Goal: Information Seeking & Learning: Learn about a topic

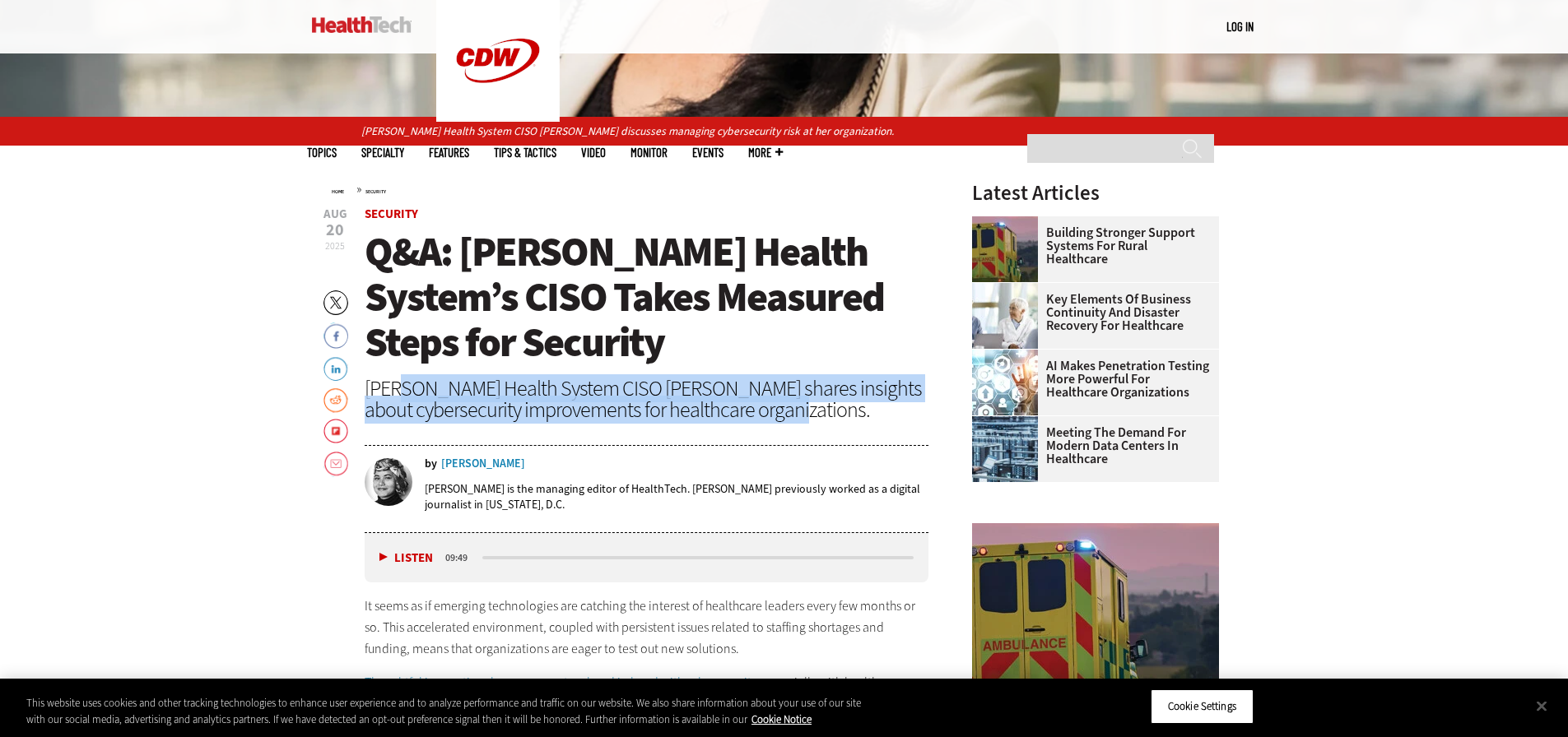
drag, startPoint x: 402, startPoint y: 396, endPoint x: 800, endPoint y: 407, distance: 398.2
click at [791, 406] on div "[PERSON_NAME] Health System CISO [PERSON_NAME] shares insights about cybersecur…" at bounding box center [646, 399] width 564 height 43
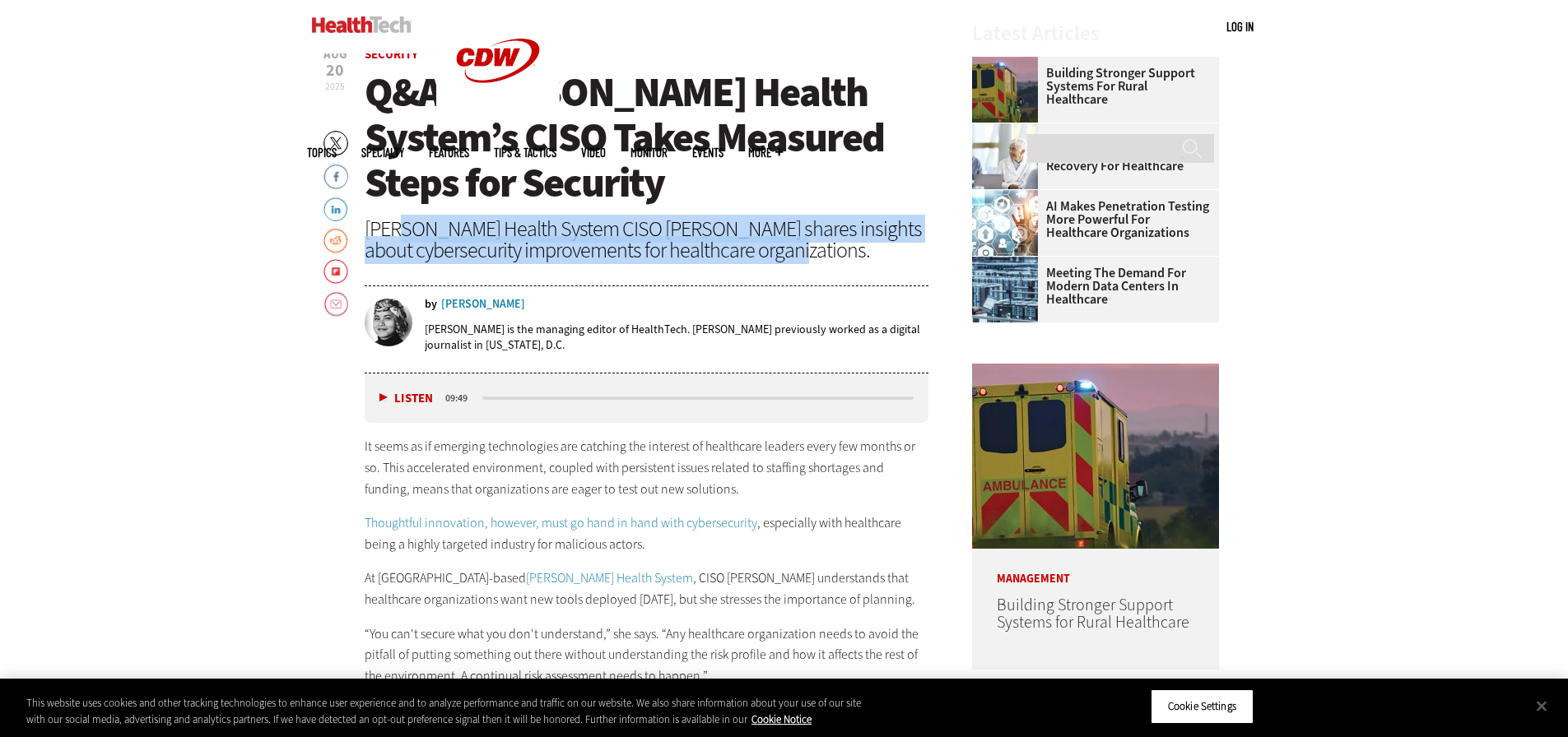
scroll to position [741, 0]
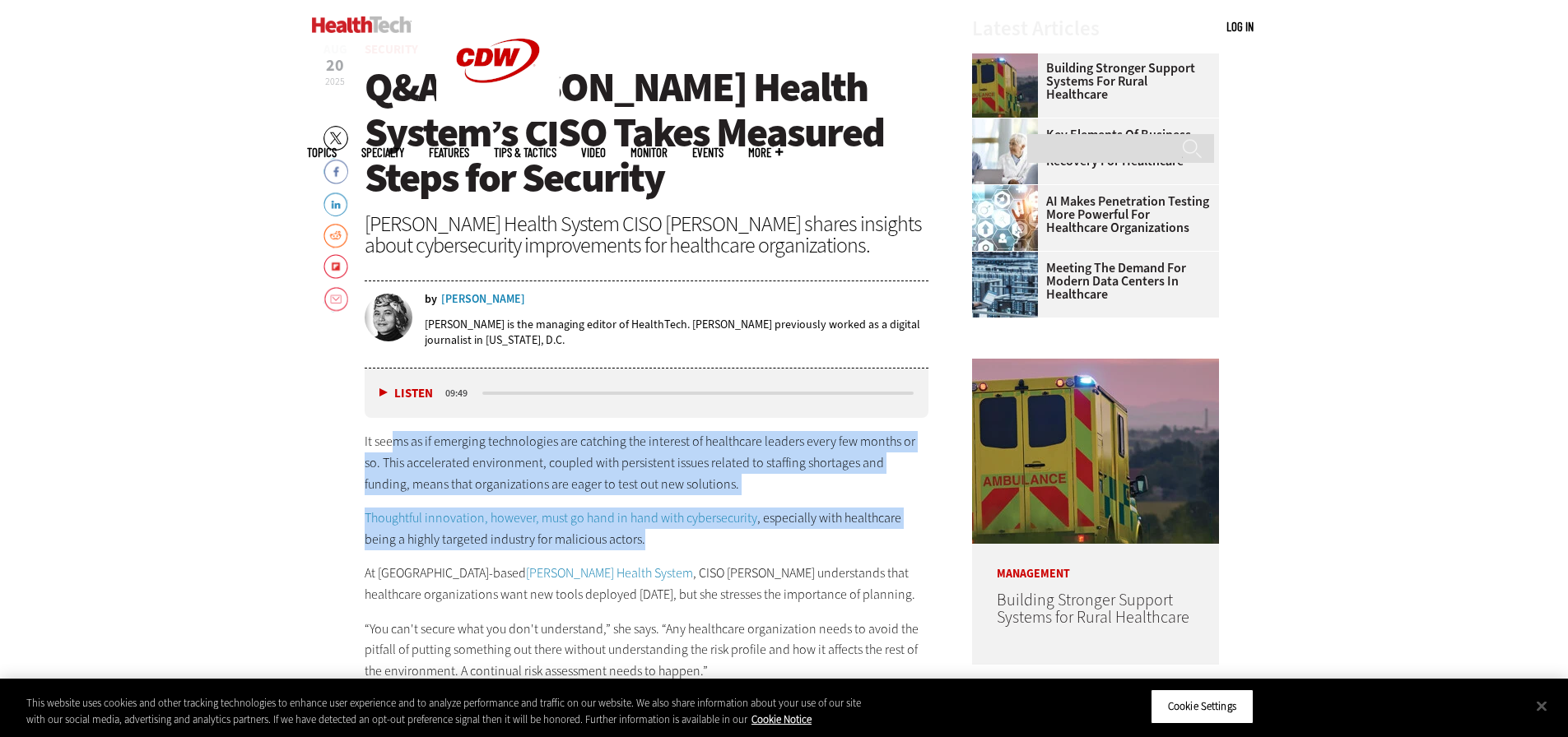
drag, startPoint x: 396, startPoint y: 437, endPoint x: 715, endPoint y: 546, distance: 337.1
click at [715, 546] on div "It seems as if emerging technologies are catching the interest of healthcare le…" at bounding box center [646, 610] width 564 height 360
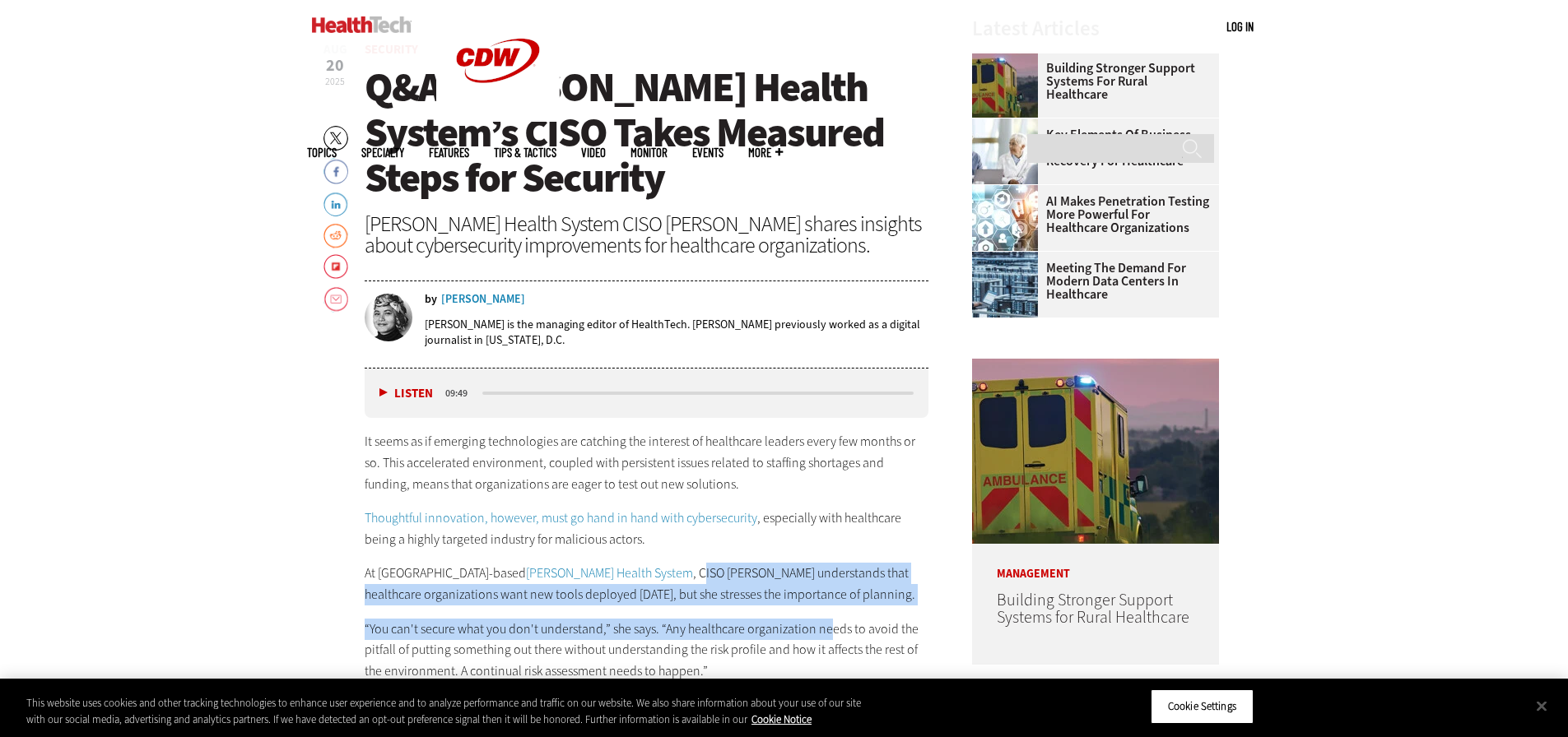
drag, startPoint x: 585, startPoint y: 575, endPoint x: 830, endPoint y: 607, distance: 247.1
click at [830, 607] on div "It seems as if emerging technologies are catching the interest of healthcare le…" at bounding box center [646, 610] width 564 height 360
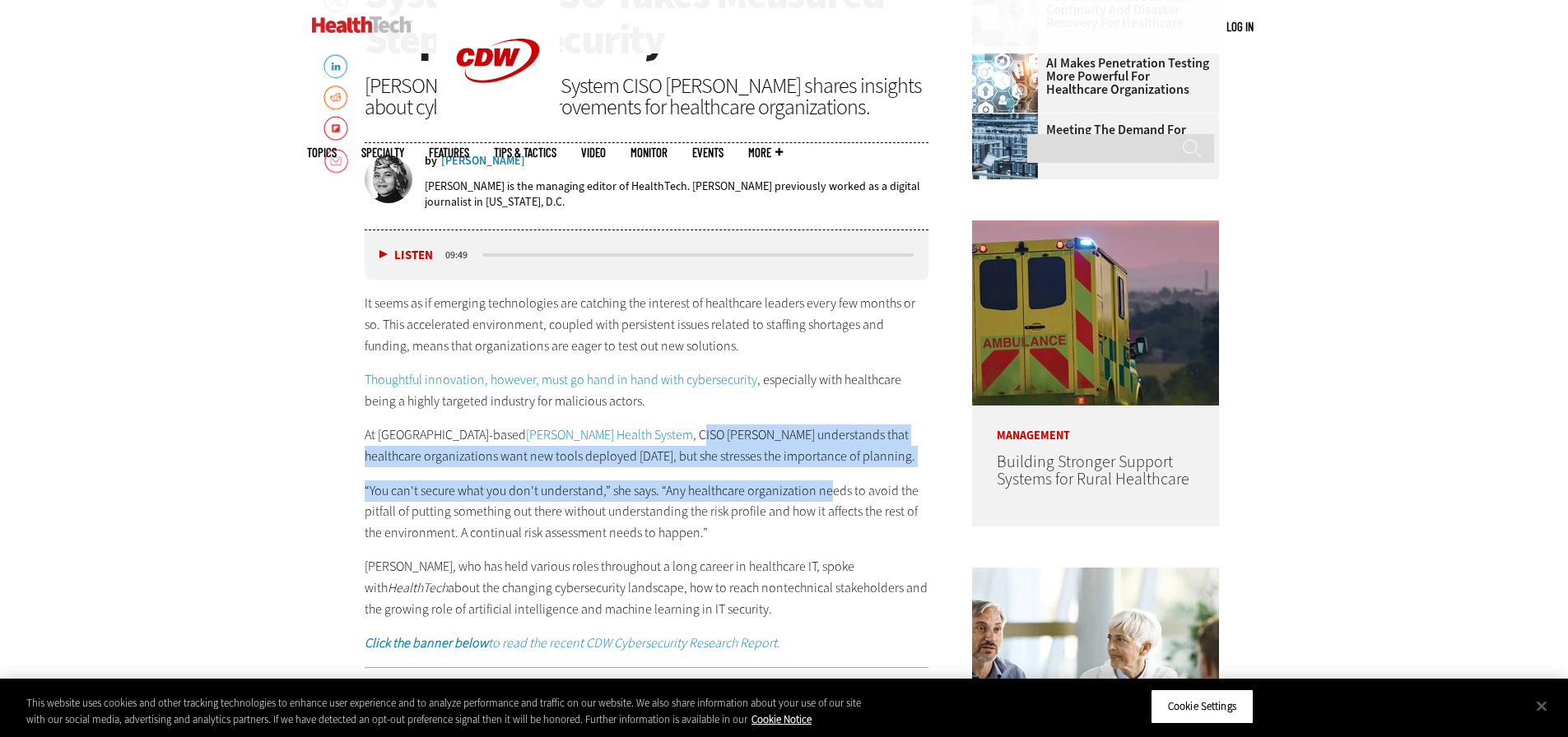
scroll to position [905, 0]
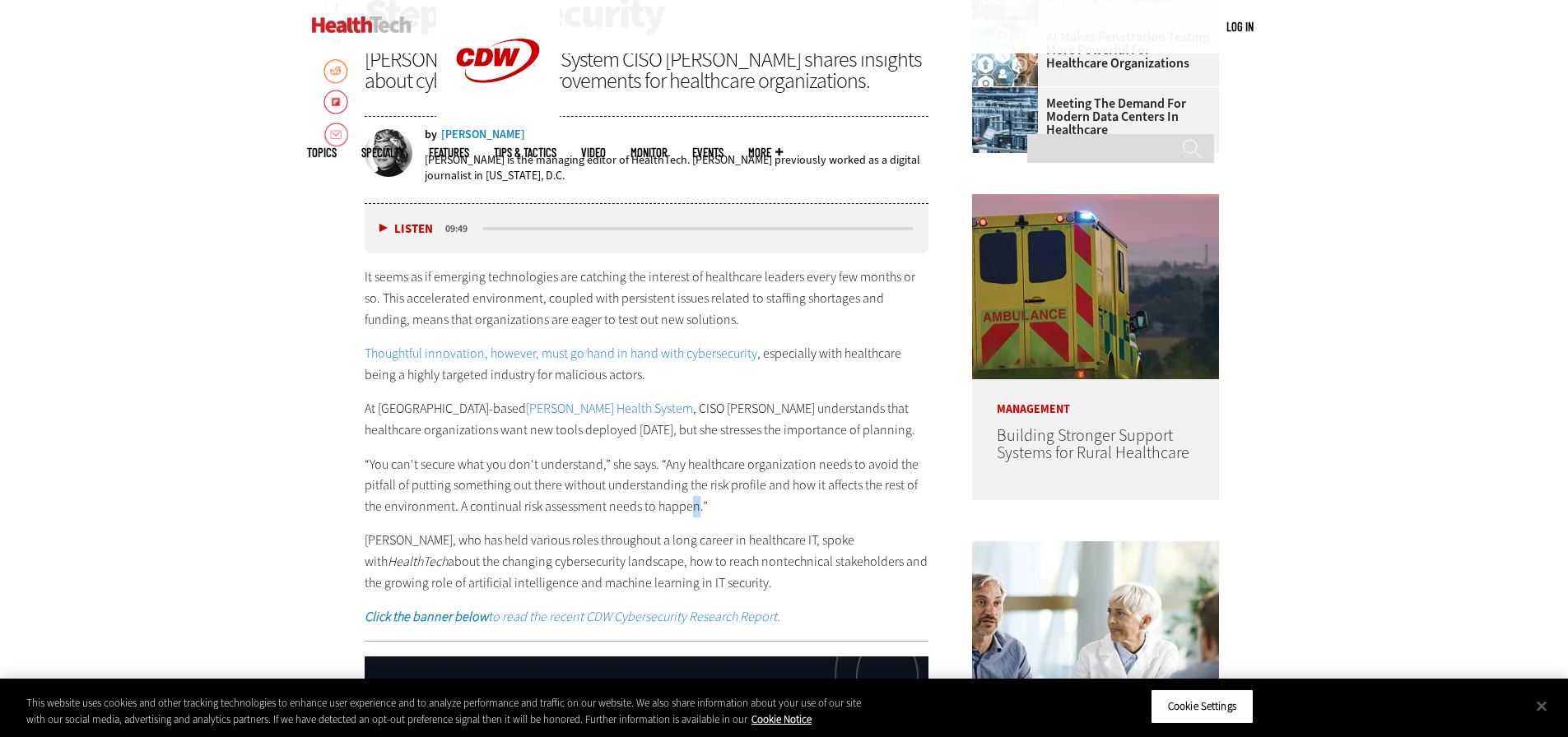
click at [694, 507] on p "“You can't secure what you don't understand,” she says. “Any healthcare organiz…" at bounding box center [646, 486] width 564 height 63
click at [702, 506] on p "“You can't secure what you don't understand,” she says. “Any healthcare organiz…" at bounding box center [646, 486] width 564 height 63
drag, startPoint x: 720, startPoint y: 513, endPoint x: 683, endPoint y: 583, distance: 79.2
click at [683, 583] on div "It seems as if emerging technologies are catching the interest of healthcare le…" at bounding box center [646, 446] width 564 height 360
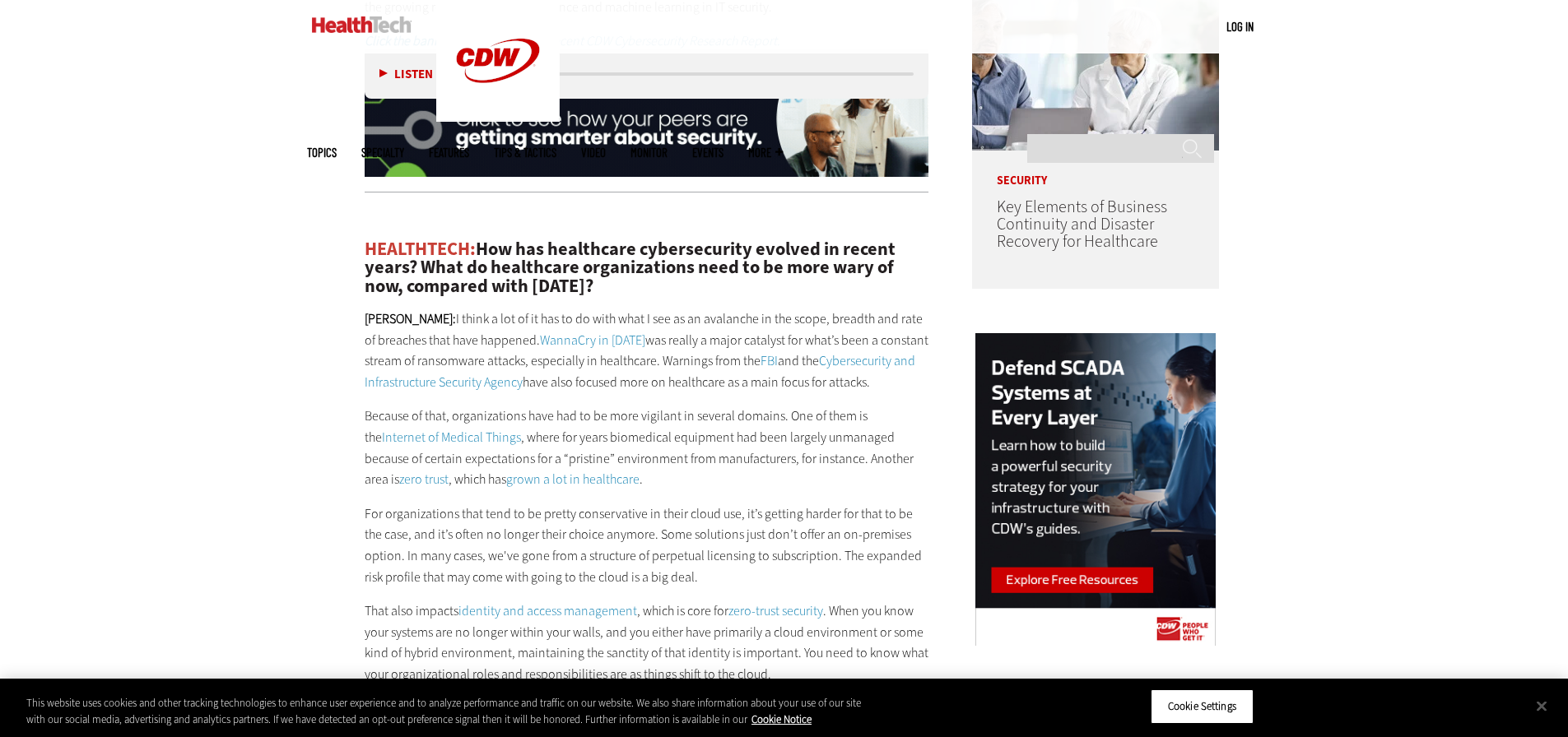
scroll to position [1646, 0]
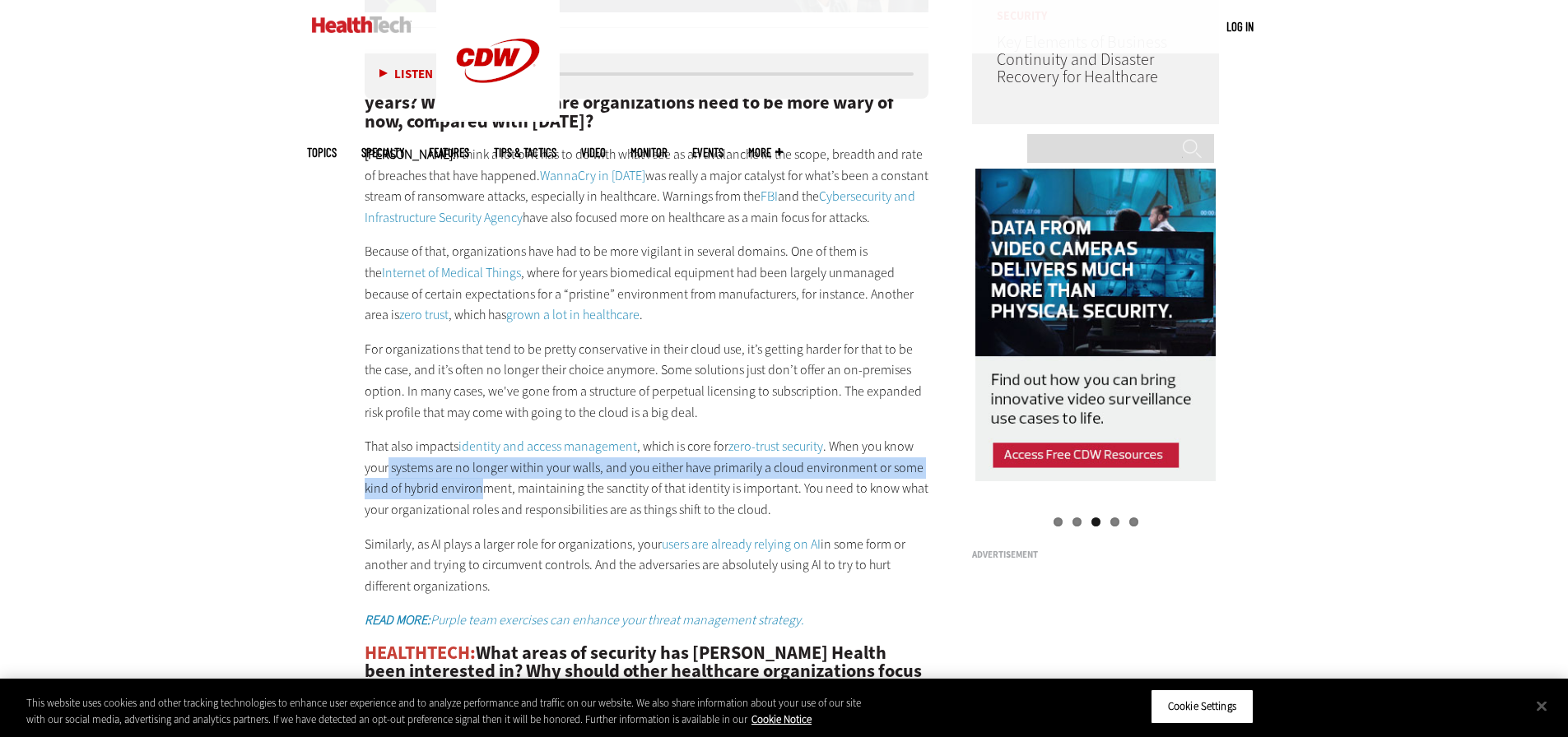
drag, startPoint x: 388, startPoint y: 467, endPoint x: 525, endPoint y: 512, distance: 144.2
click at [521, 510] on p "That also impacts identity and access management , which is core for zero-trust…" at bounding box center [646, 478] width 564 height 84
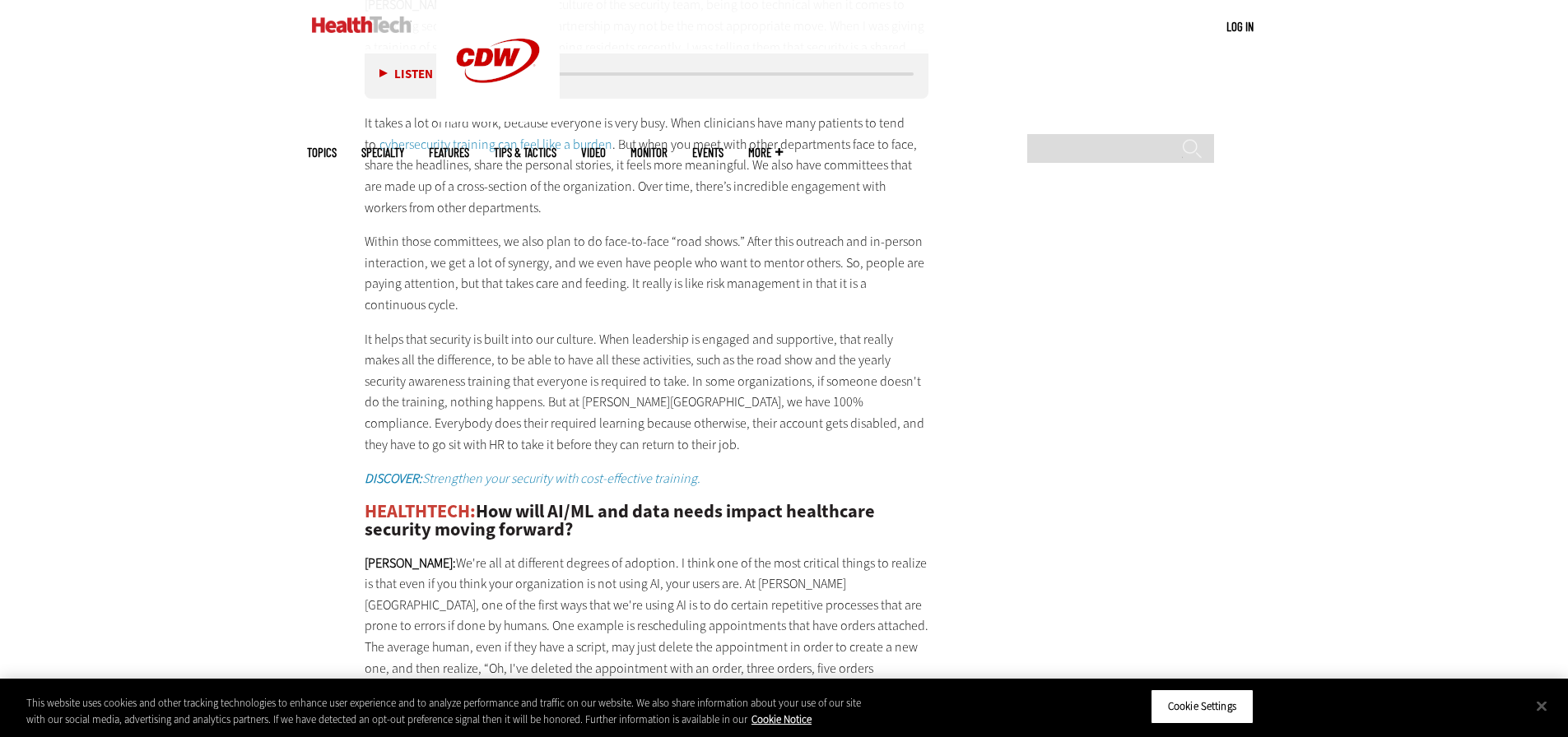
scroll to position [3291, 0]
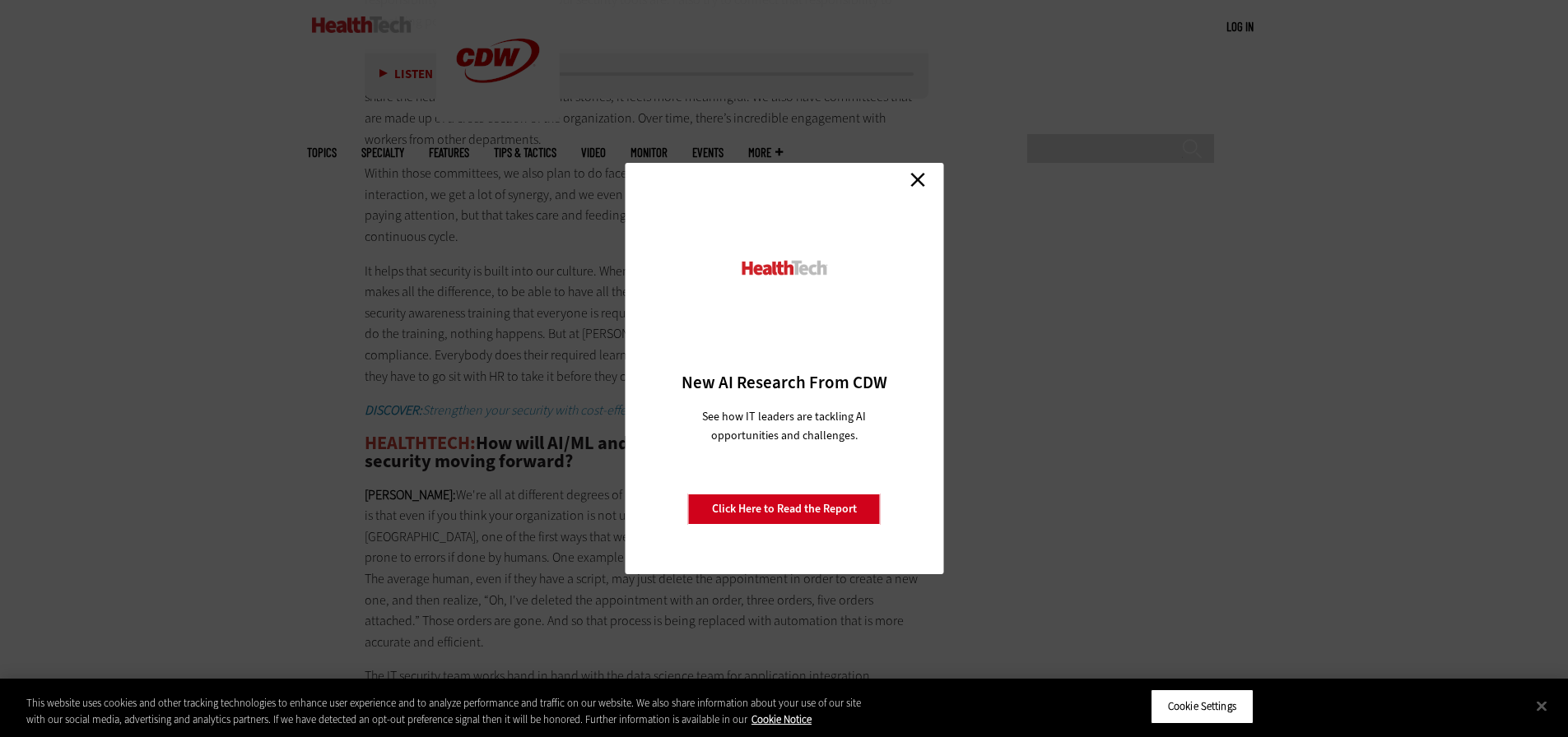
click at [914, 188] on link "Close" at bounding box center [918, 180] width 25 height 25
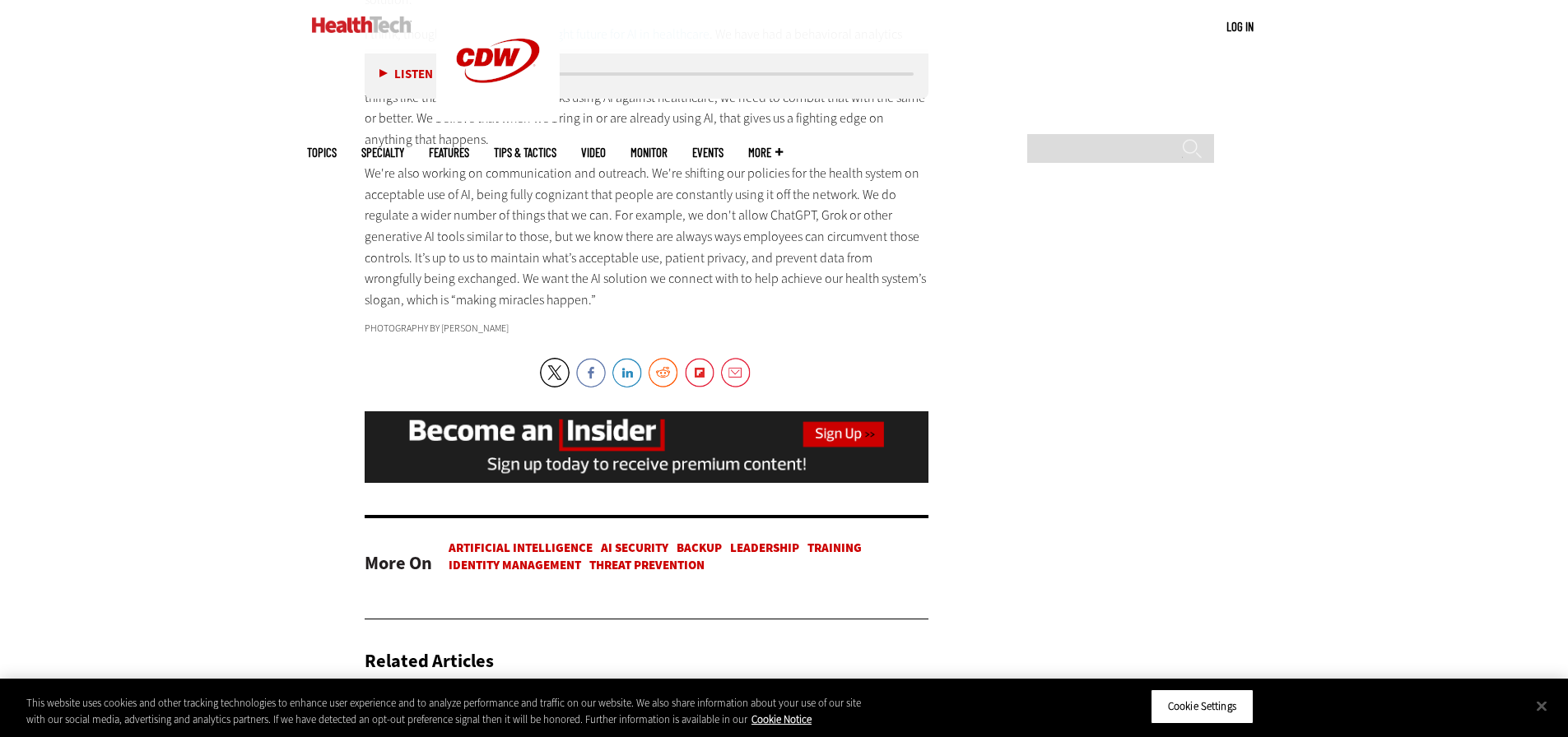
scroll to position [4032, 0]
